Goal: Find specific page/section: Find specific page/section

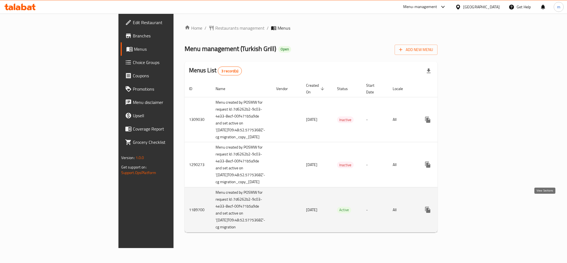
click at [470, 207] on icon "enhanced table" at bounding box center [467, 209] width 5 height 5
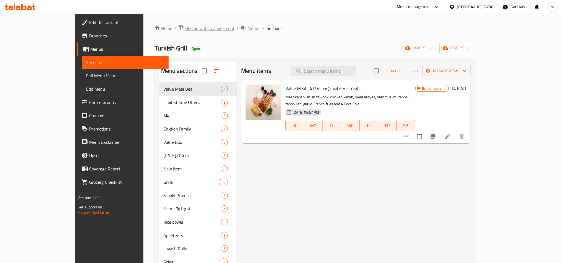
click at [185, 32] on span "Restaurants management" at bounding box center [209, 28] width 49 height 7
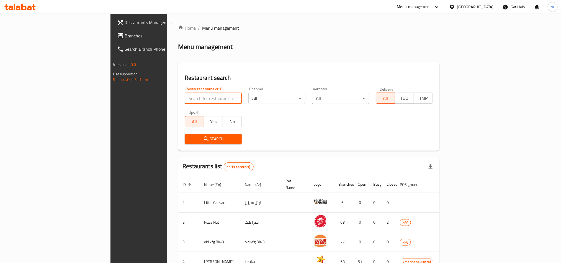
click at [185, 99] on input "search" at bounding box center [213, 98] width 57 height 11
paste input "172"
type input "172"
click at [189, 137] on span "Search" at bounding box center [213, 138] width 48 height 7
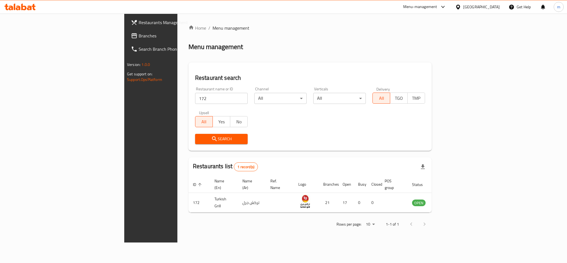
click at [200, 140] on span "Search" at bounding box center [222, 138] width 44 height 7
